Goal: Information Seeking & Learning: Learn about a topic

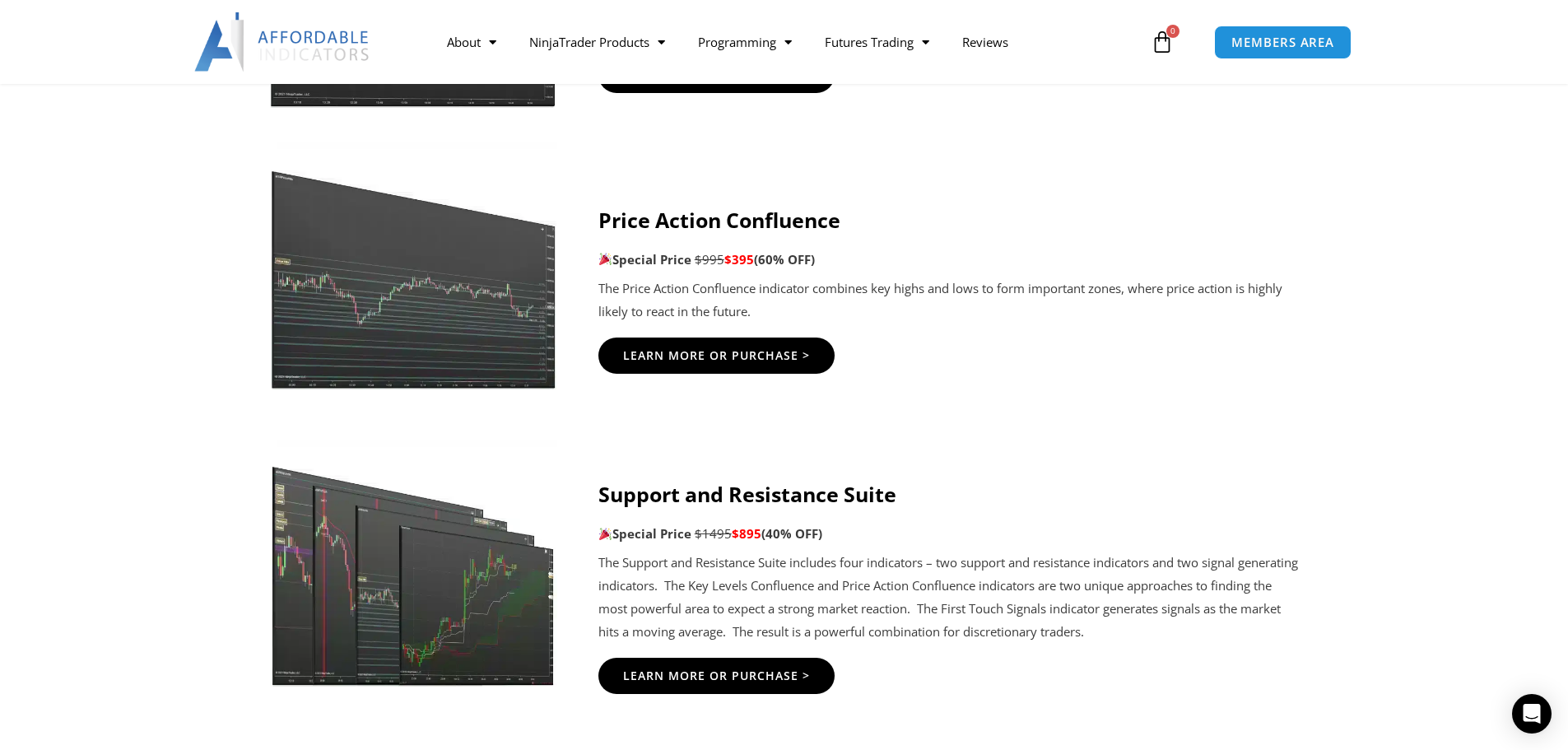
scroll to position [1975, 0]
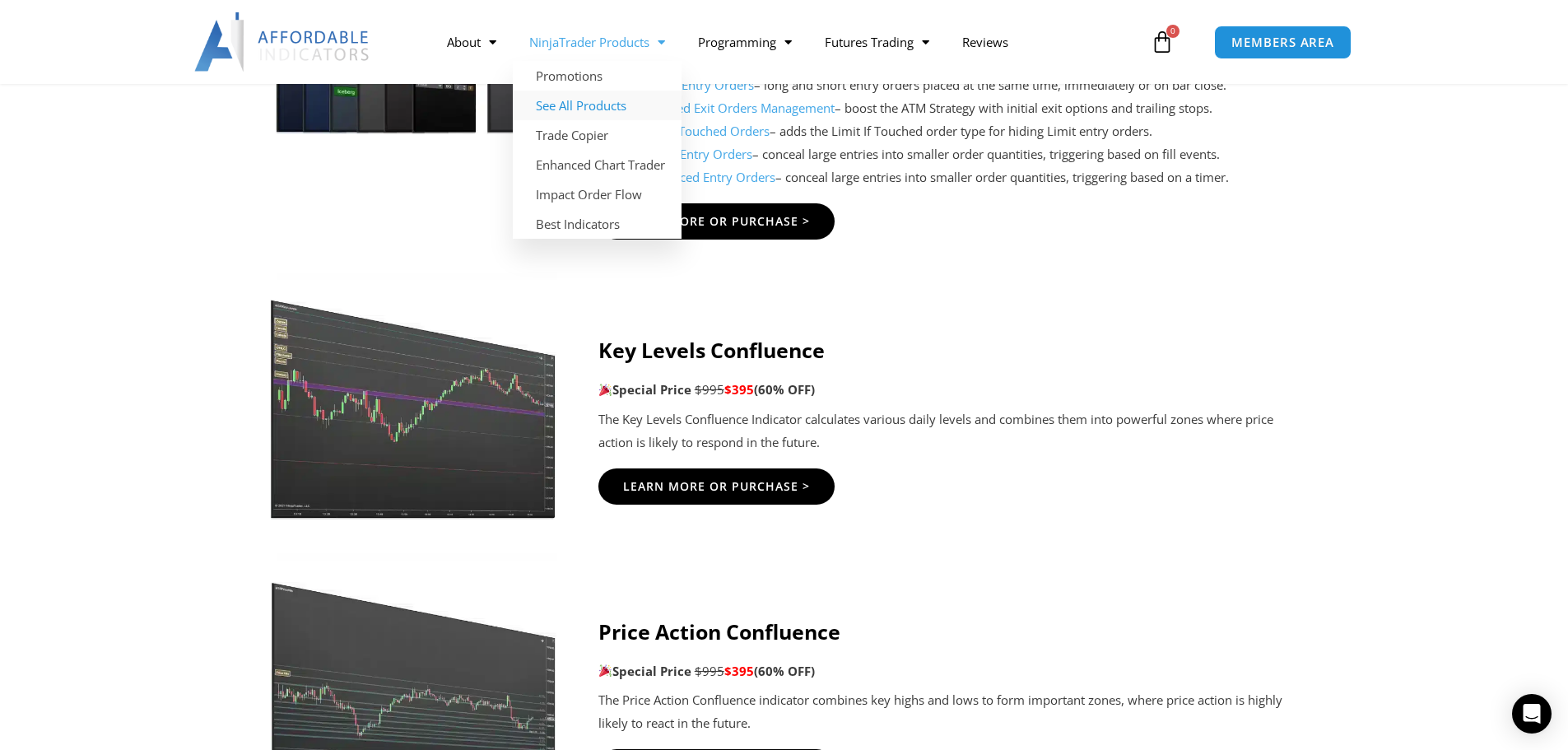
click at [607, 107] on link "See All Products" at bounding box center [597, 105] width 168 height 29
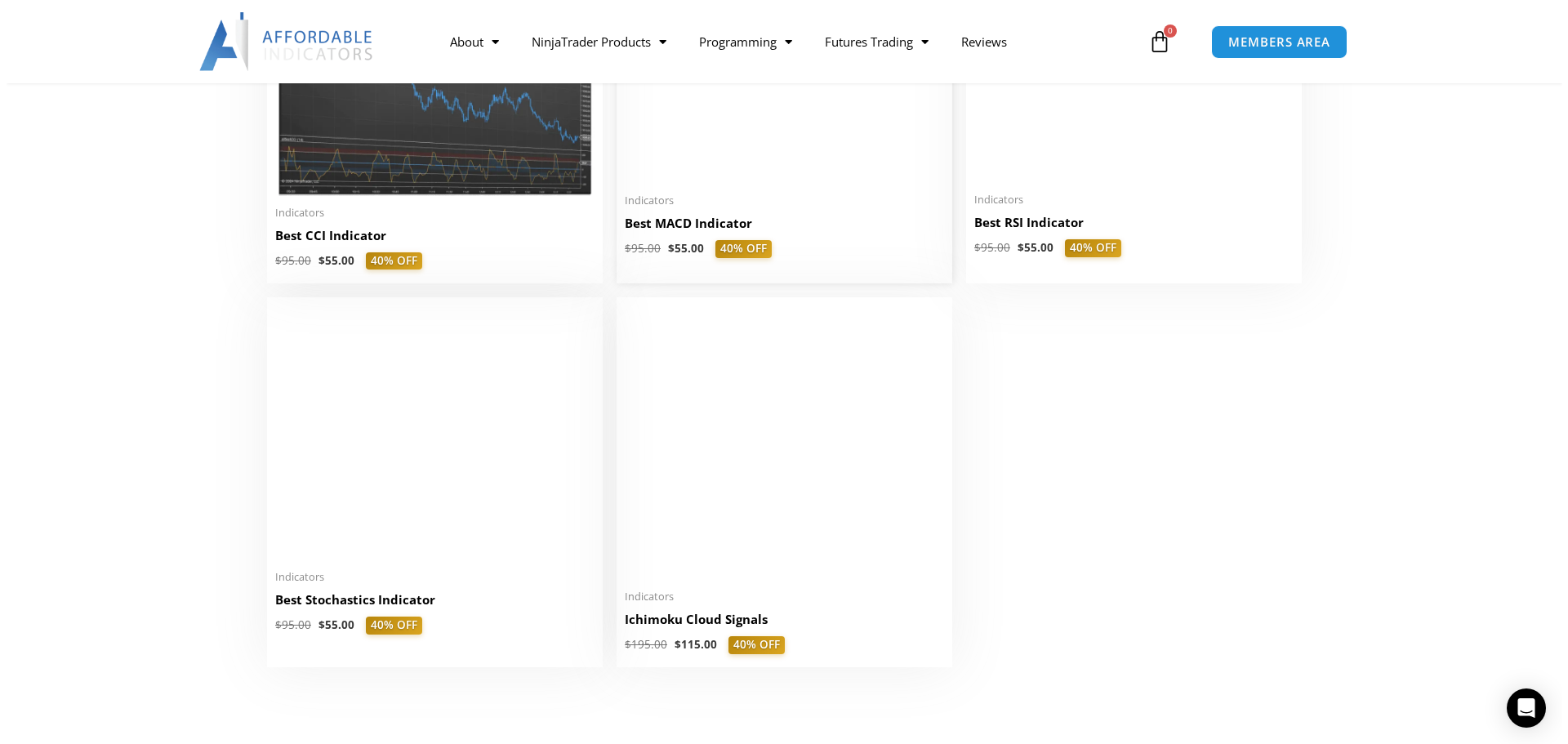
scroll to position [3673, 0]
